Goal: Check status: Check status

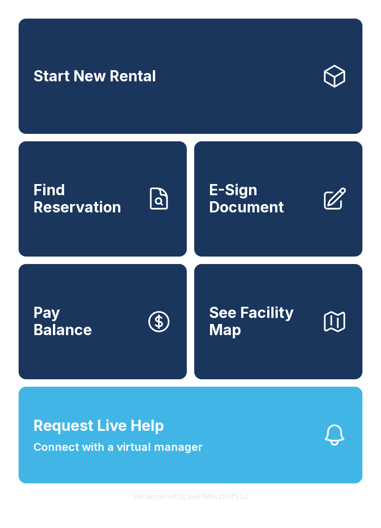
click at [112, 216] on span "Find Reservation" at bounding box center [85, 199] width 105 height 34
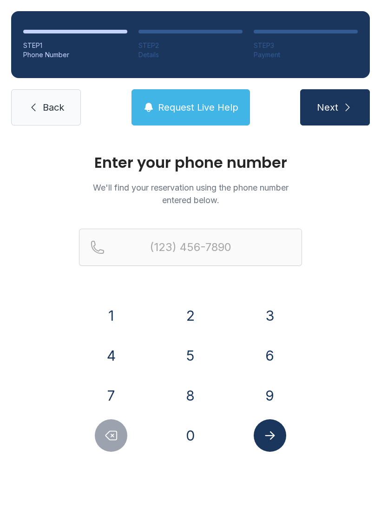
click at [106, 383] on button "7" at bounding box center [111, 395] width 33 height 33
click at [286, 347] on div "6" at bounding box center [270, 355] width 65 height 33
click at [180, 309] on button "2" at bounding box center [190, 315] width 33 height 33
click at [107, 432] on icon "Delete number" at bounding box center [111, 436] width 14 height 14
click at [267, 345] on button "6" at bounding box center [270, 355] width 33 height 33
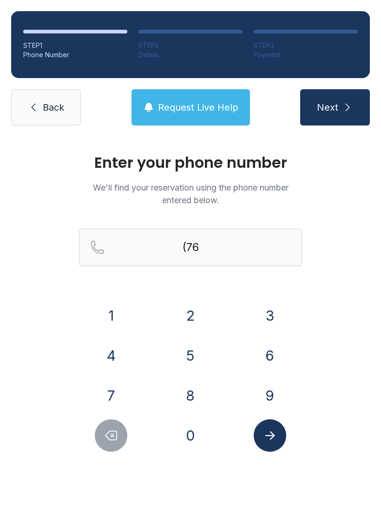
click at [183, 307] on button "2" at bounding box center [190, 315] width 33 height 33
click at [260, 307] on button "3" at bounding box center [270, 315] width 33 height 33
click at [176, 395] on button "8" at bounding box center [190, 395] width 33 height 33
click at [270, 304] on button "3" at bounding box center [270, 315] width 33 height 33
click at [189, 392] on button "8" at bounding box center [190, 395] width 33 height 33
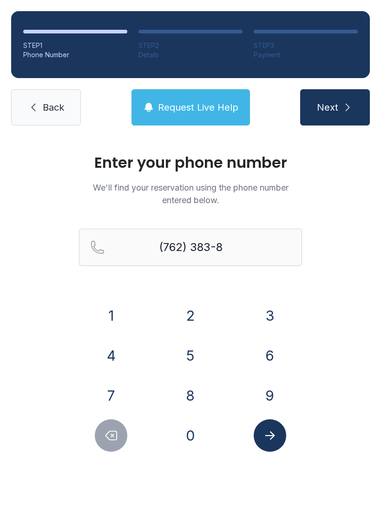
click at [112, 300] on button "1" at bounding box center [111, 315] width 33 height 33
click at [264, 380] on button "9" at bounding box center [270, 395] width 33 height 33
click at [184, 431] on button "0" at bounding box center [190, 435] width 33 height 33
type input "[PHONE_NUMBER]"
click at [282, 427] on button "Submit lookup form" at bounding box center [270, 435] width 33 height 33
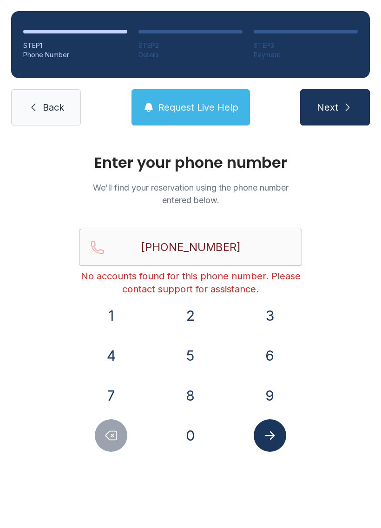
click at [94, 419] on div "1 2 3 4 5 6 7 8 9 0" at bounding box center [190, 375] width 223 height 152
